Goal: Task Accomplishment & Management: Use online tool/utility

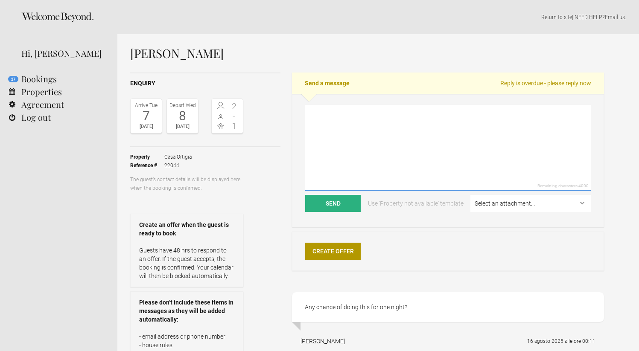
click at [361, 123] on textarea at bounding box center [447, 148] width 285 height 86
click at [351, 126] on textarea at bounding box center [447, 148] width 285 height 86
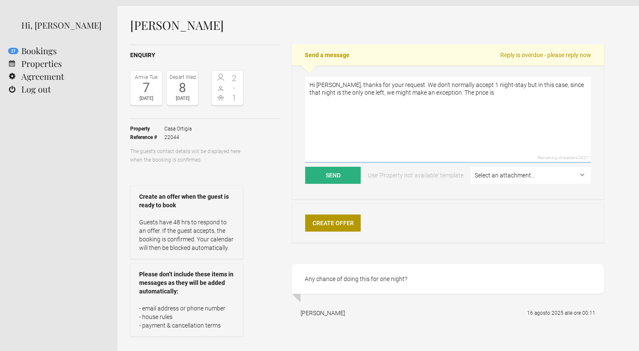
scroll to position [31, 0]
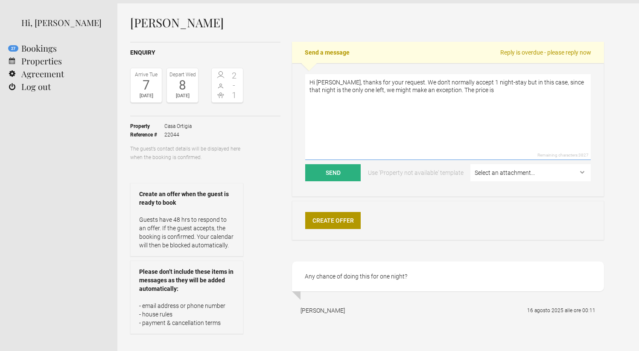
drag, startPoint x: 437, startPoint y: 89, endPoint x: 481, endPoint y: 89, distance: 44.0
click at [481, 89] on textarea "Hi Patrick, thanks for your request. We don't normally accept 1 night-stay but …" at bounding box center [447, 117] width 285 height 86
type textarea "Hi [PERSON_NAME], thanks for your request. We don't normally accept 1 night-sta…"
click at [352, 170] on button "Send" at bounding box center [332, 172] width 55 height 17
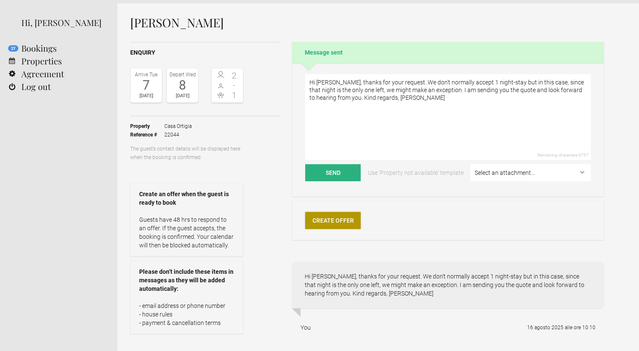
click at [332, 215] on link "Create Offer" at bounding box center [332, 220] width 55 height 17
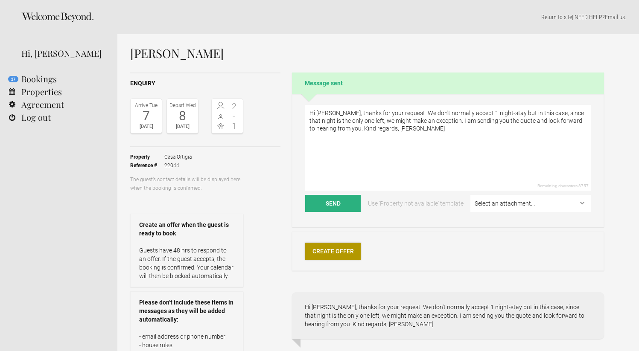
click at [357, 248] on link "Create Offer" at bounding box center [332, 251] width 55 height 17
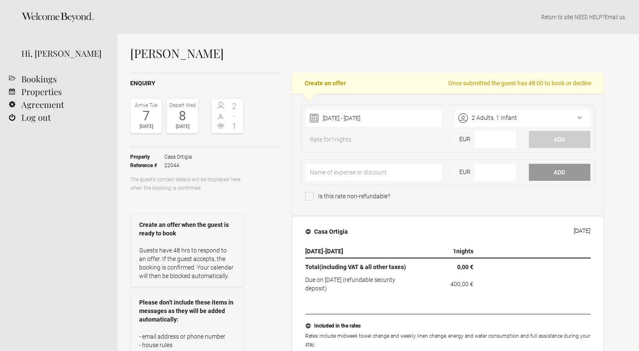
scroll to position [23, 0]
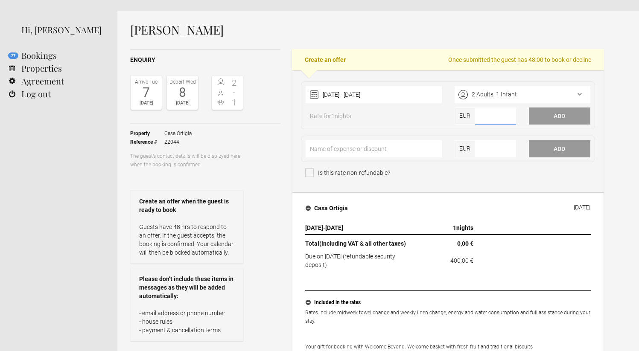
click at [482, 120] on input"] "number" at bounding box center [495, 116] width 41 height 17
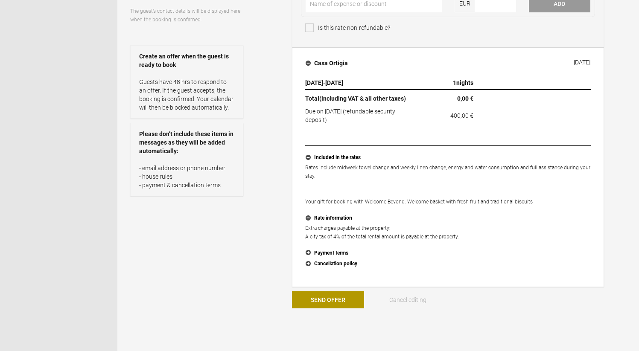
scroll to position [169, 0]
type input"] "220"
click at [307, 253] on button "Payment terms" at bounding box center [447, 252] width 285 height 11
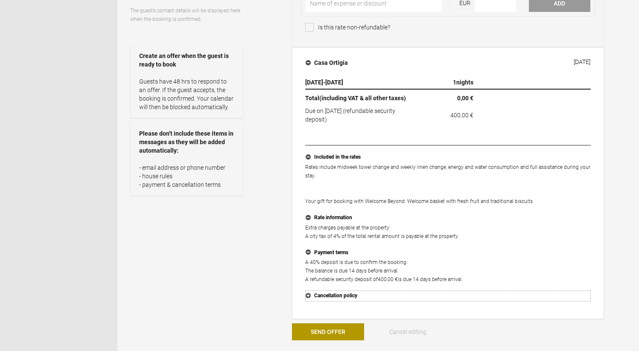
click at [308, 296] on button "Cancellation policy" at bounding box center [447, 296] width 285 height 11
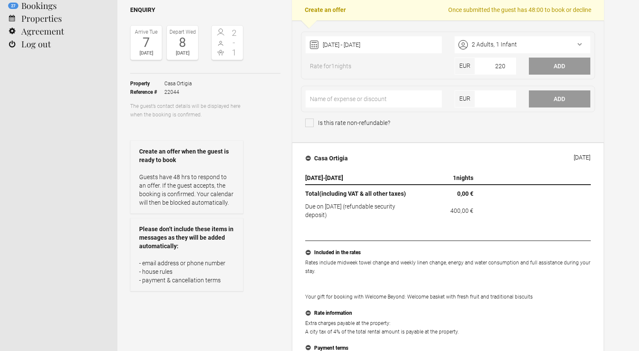
scroll to position [69, 0]
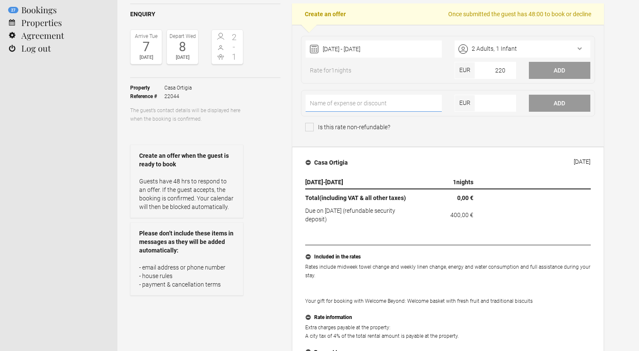
click at [364, 105] on input"] "text" at bounding box center [374, 103] width 136 height 17
type input"] "v"
type input"] "cleaning fee"
type input"] "80"
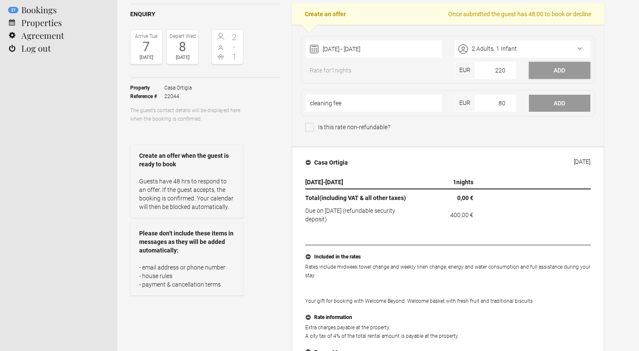
click at [564, 73] on button "Add" at bounding box center [559, 70] width 61 height 17
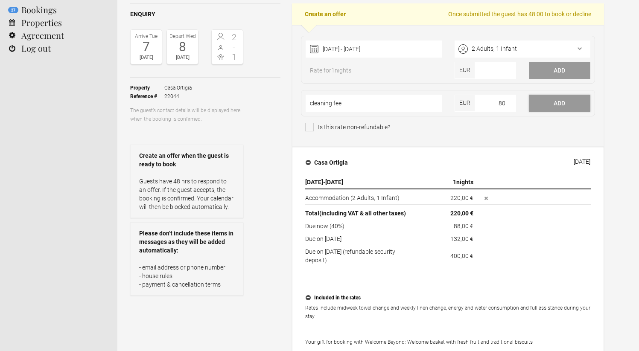
click at [557, 102] on button "Add" at bounding box center [559, 103] width 61 height 17
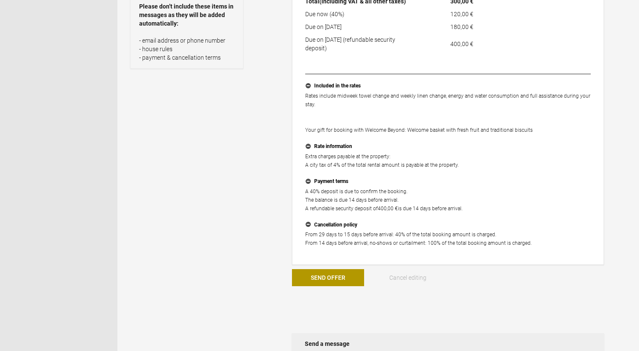
scroll to position [371, 0]
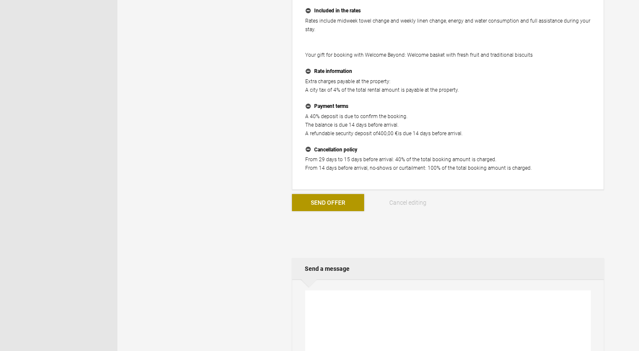
click at [328, 203] on button "Send Offer" at bounding box center [328, 202] width 72 height 17
